Goal: Find contact information: Find contact information

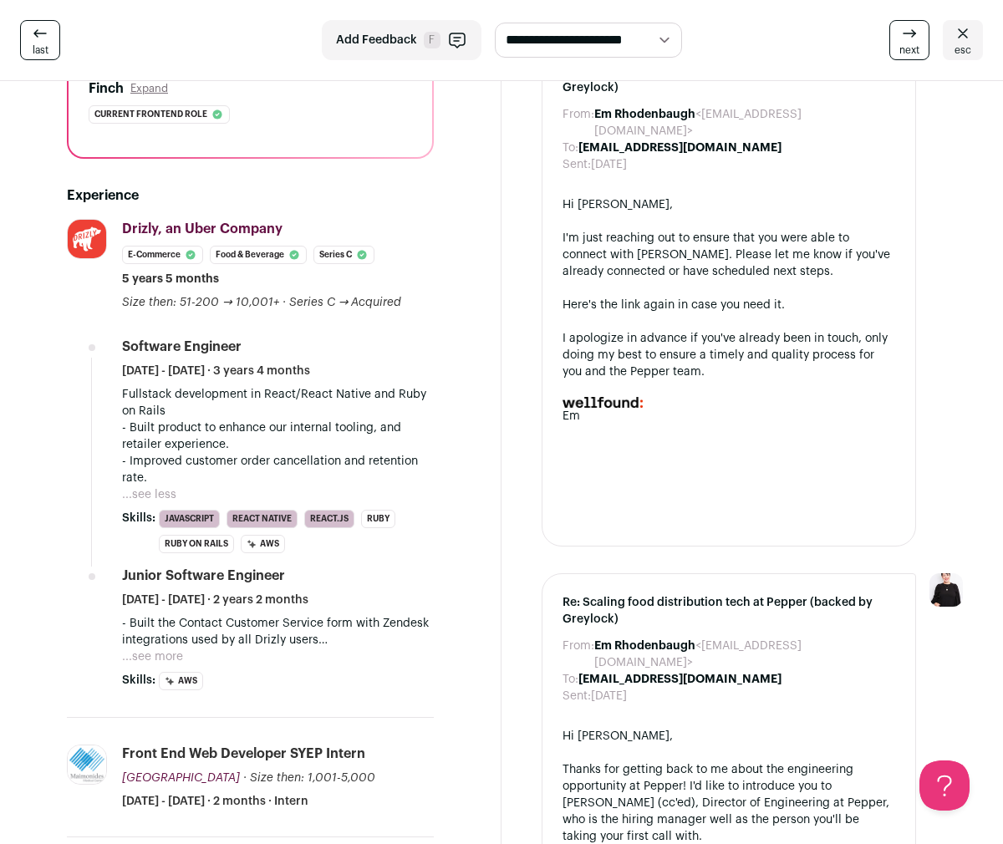
click at [941, 54] on div "next esc" at bounding box center [833, 40] width 302 height 40
click at [948, 54] on link "esc" at bounding box center [963, 40] width 40 height 40
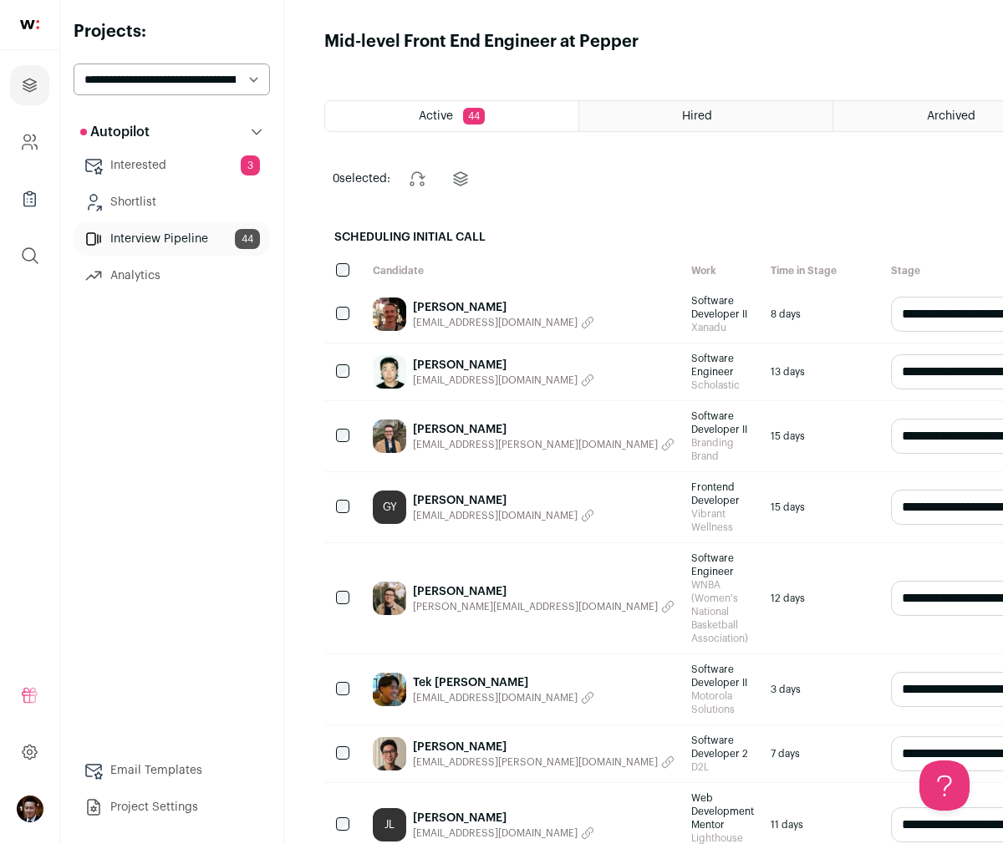
scroll to position [1873, 0]
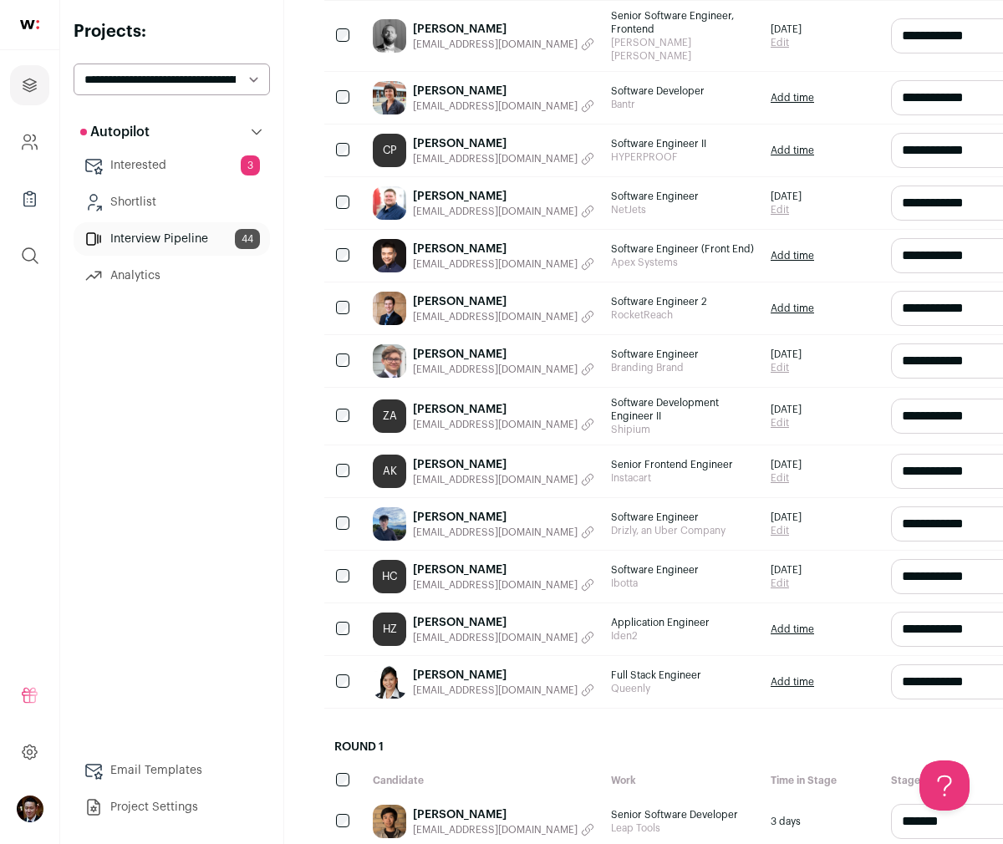
click at [447, 363] on link "[PERSON_NAME]" at bounding box center [503, 354] width 181 height 17
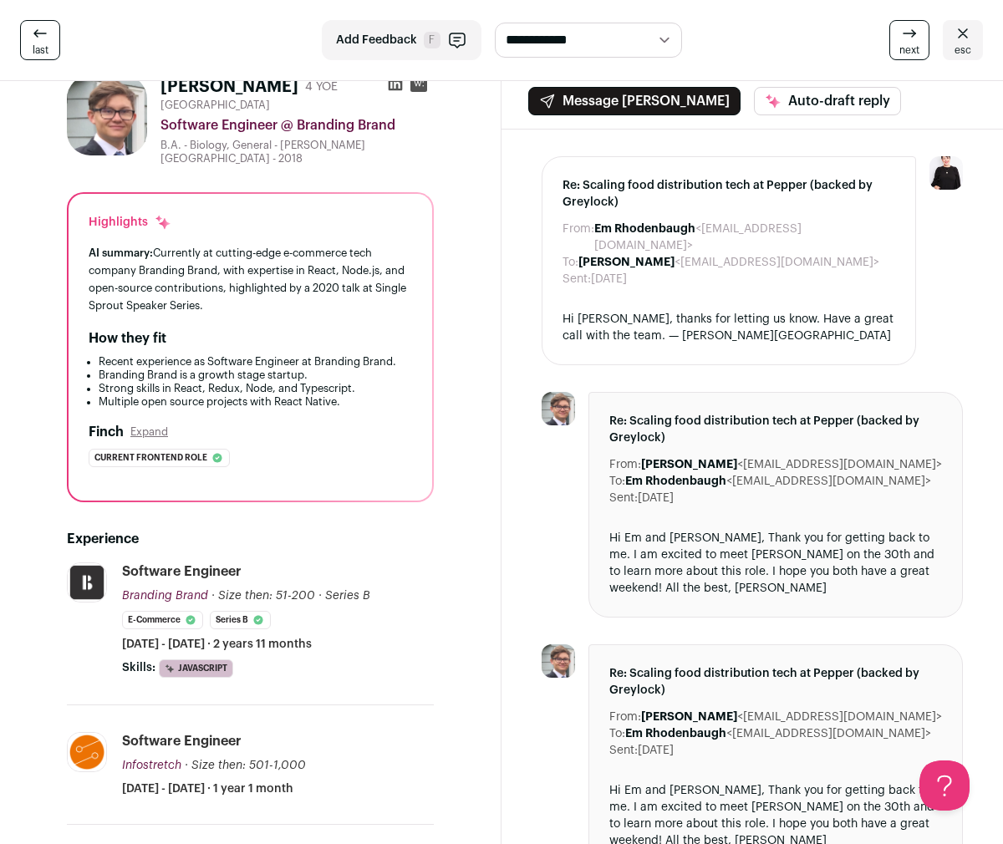
scroll to position [25, 0]
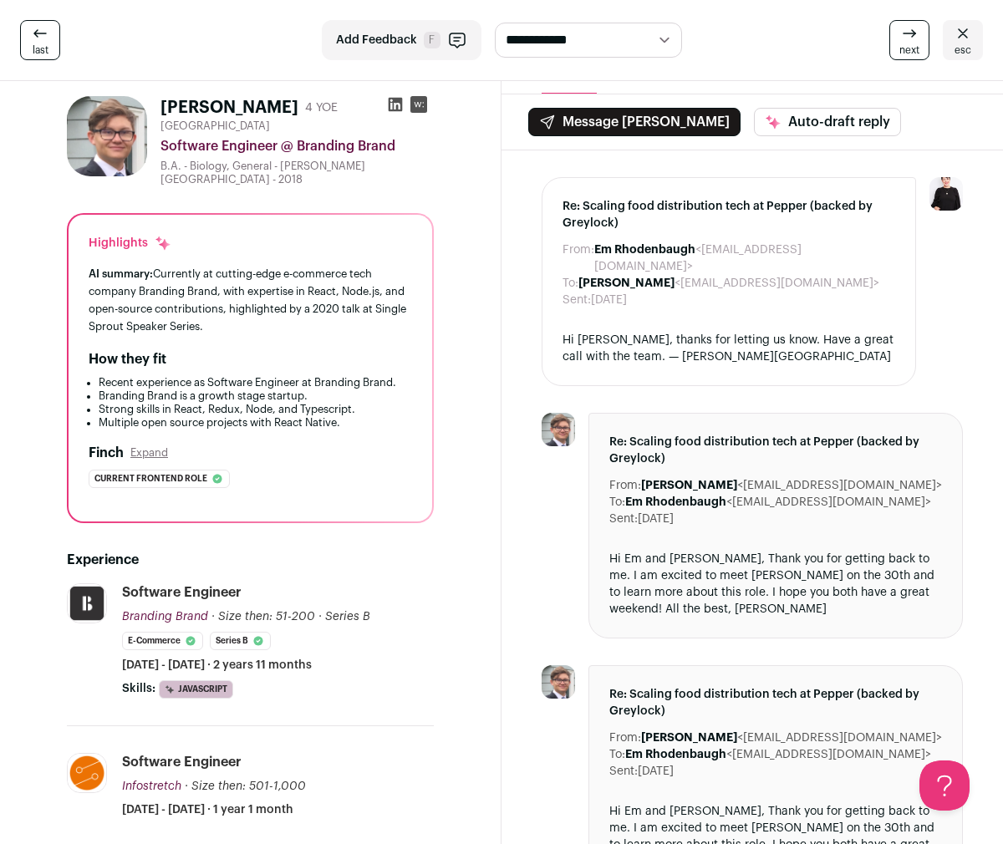
drag, startPoint x: 672, startPoint y: 269, endPoint x: 789, endPoint y: 267, distance: 117.1
click at [789, 275] on dd "[PERSON_NAME] <[EMAIL_ADDRESS][DOMAIN_NAME]>" at bounding box center [729, 283] width 301 height 17
copy dd "[EMAIL_ADDRESS][DOMAIN_NAME]"
click at [393, 98] on icon at bounding box center [396, 105] width 14 height 14
